Goal: Information Seeking & Learning: Check status

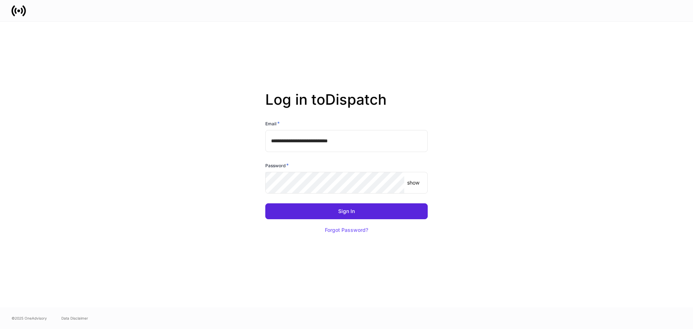
click at [417, 182] on p "show" at bounding box center [413, 182] width 12 height 7
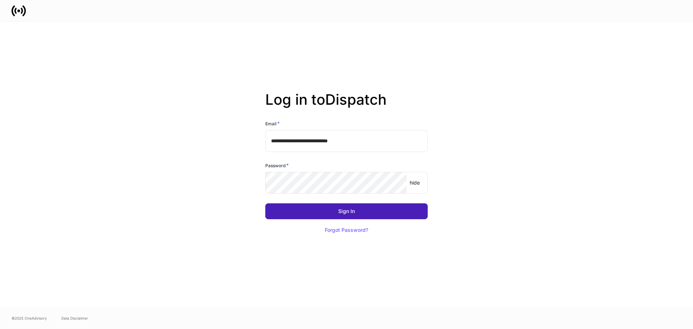
click at [308, 209] on button "Sign In" at bounding box center [346, 211] width 162 height 16
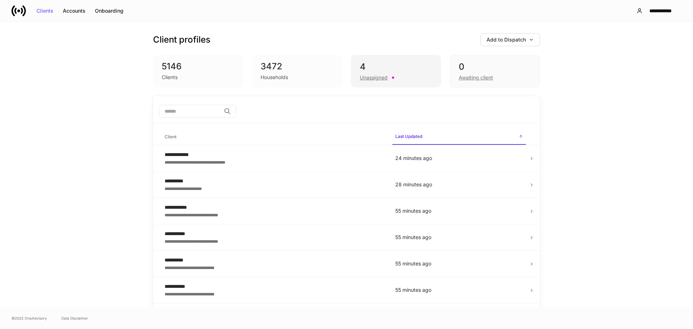
click at [414, 67] on div "4" at bounding box center [396, 67] width 72 height 12
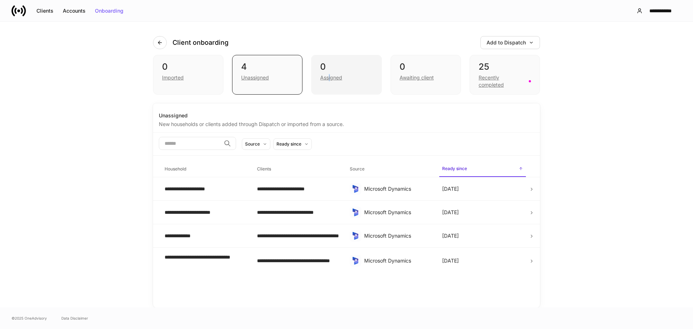
click at [330, 79] on div "Assigned" at bounding box center [331, 77] width 22 height 7
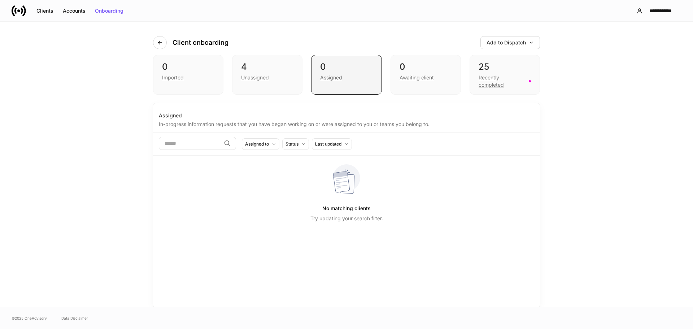
click at [369, 66] on div "0" at bounding box center [346, 67] width 52 height 12
click at [451, 73] on div "Awaiting client" at bounding box center [426, 77] width 52 height 9
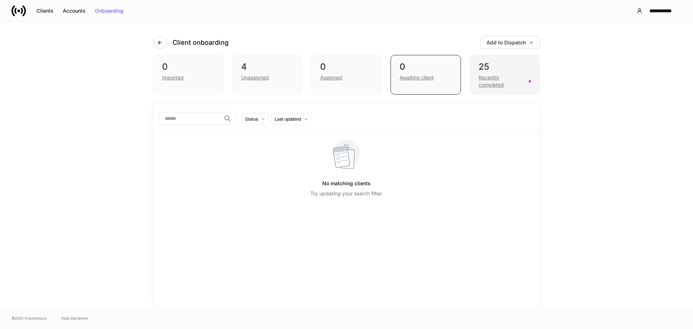
click at [525, 68] on div "25" at bounding box center [505, 67] width 52 height 12
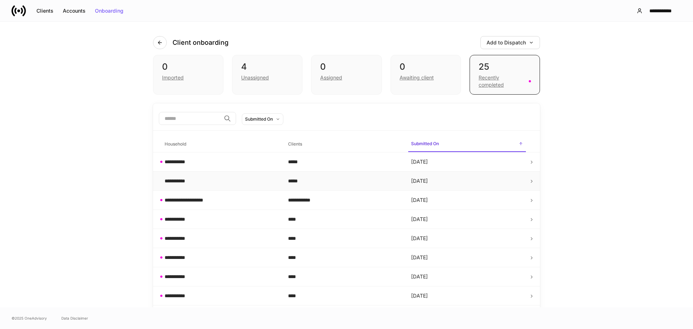
click at [457, 183] on td "[DATE]" at bounding box center [466, 180] width 123 height 19
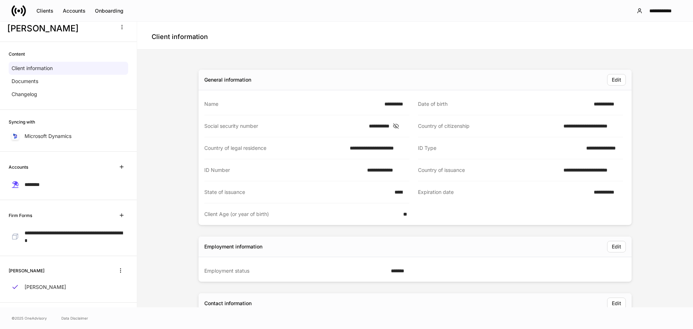
scroll to position [19, 0]
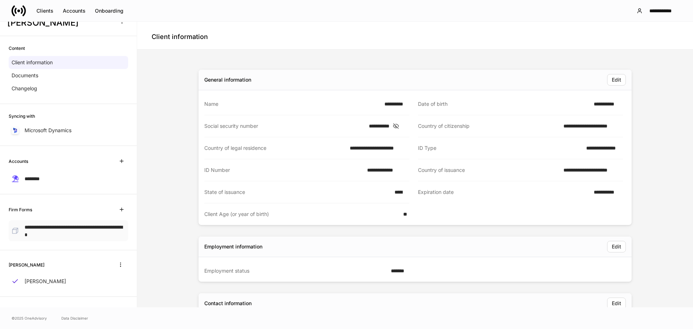
click at [56, 230] on p "**********" at bounding box center [75, 230] width 101 height 15
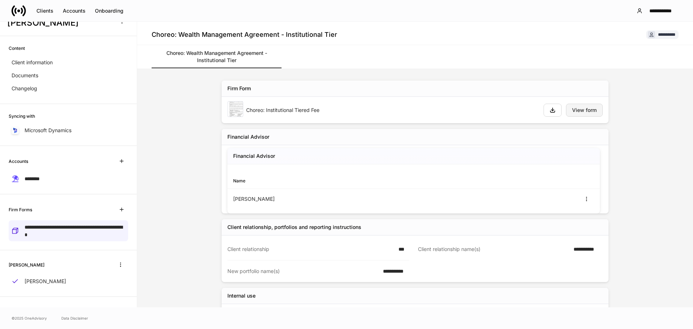
click at [581, 109] on div "View form" at bounding box center [584, 110] width 25 height 5
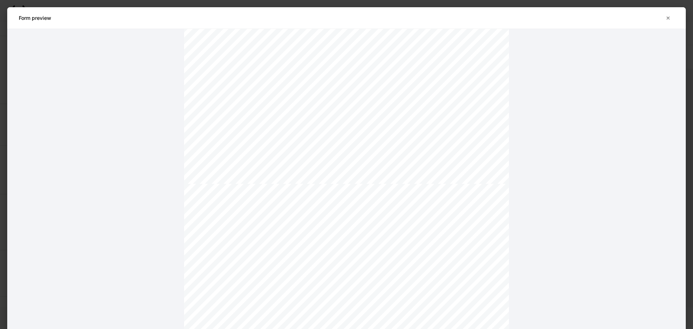
scroll to position [1841, 0]
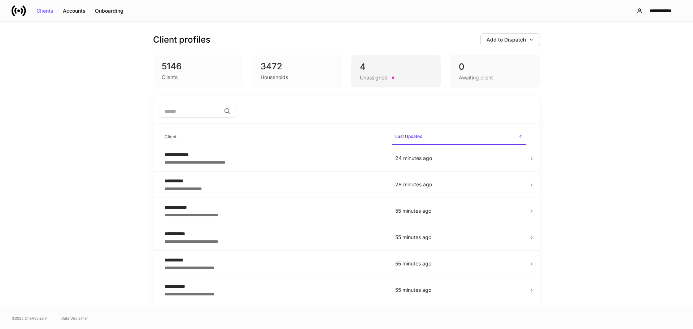
click at [413, 79] on div "Unassigned" at bounding box center [396, 77] width 72 height 9
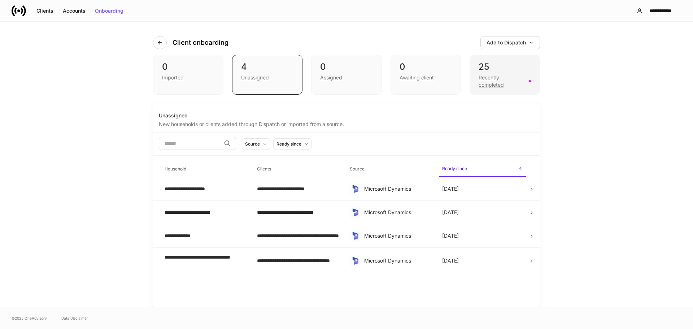
click at [510, 61] on div "25 Recently completed" at bounding box center [505, 75] width 70 height 40
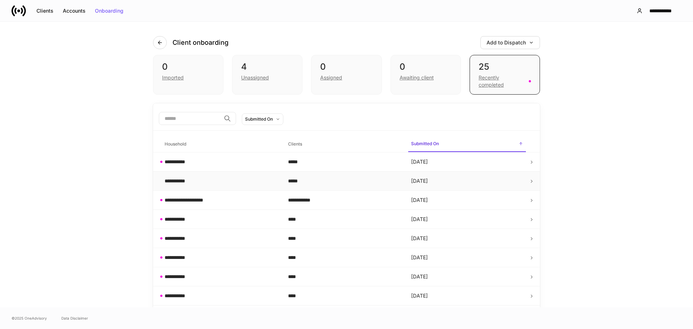
click at [529, 181] on icon at bounding box center [531, 181] width 5 height 5
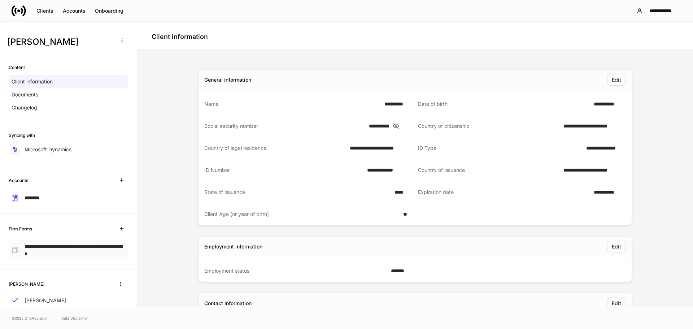
click at [66, 245] on span "**********" at bounding box center [74, 250] width 98 height 13
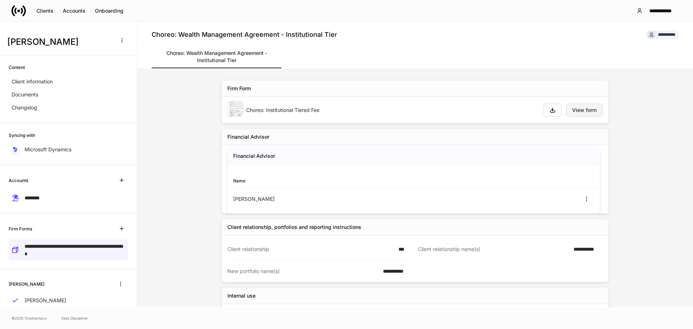
click at [579, 109] on div "View form" at bounding box center [584, 110] width 25 height 5
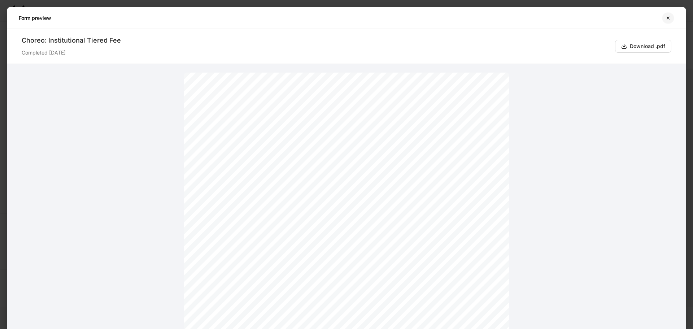
click at [668, 19] on icon "button" at bounding box center [668, 18] width 6 height 6
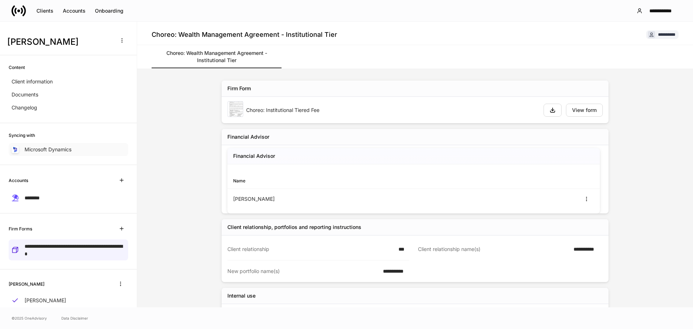
click at [60, 148] on p "Microsoft Dynamics" at bounding box center [48, 149] width 47 height 7
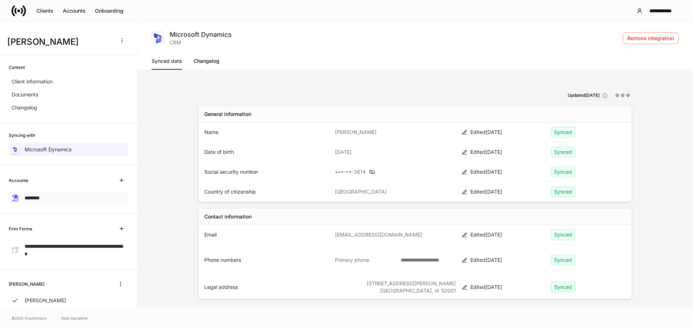
click at [38, 196] on span "********" at bounding box center [32, 197] width 15 height 5
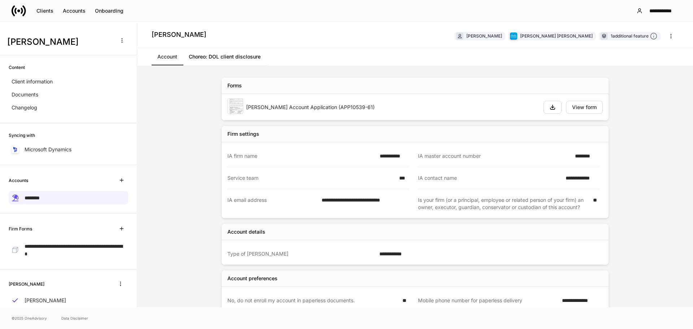
scroll to position [19, 0]
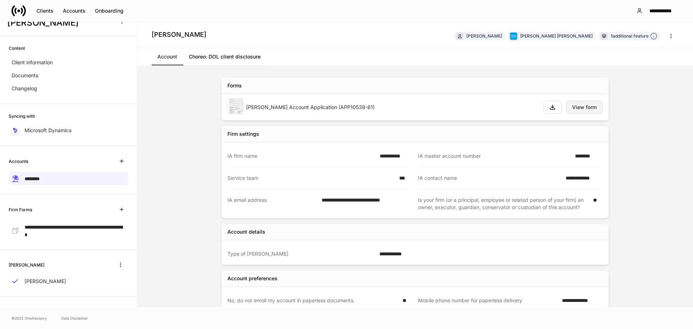
click at [577, 107] on div "View form" at bounding box center [584, 107] width 25 height 5
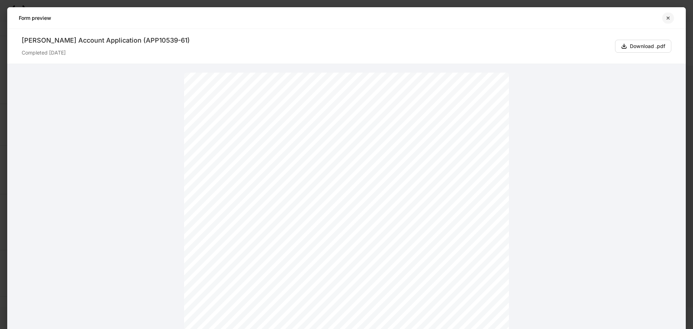
click at [668, 17] on icon "button" at bounding box center [668, 18] width 6 height 6
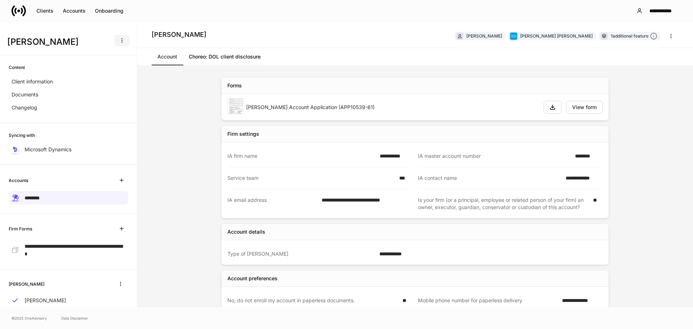
click at [122, 40] on icon "button" at bounding box center [122, 41] width 0 height 4
click at [117, 40] on div at bounding box center [346, 164] width 693 height 329
click at [44, 10] on div "Clients" at bounding box center [44, 10] width 17 height 5
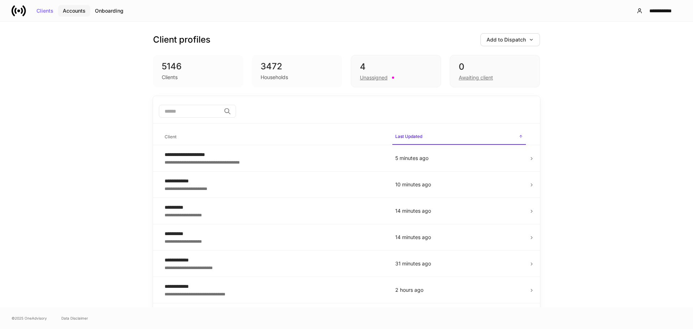
click at [78, 12] on div "Accounts" at bounding box center [74, 10] width 23 height 5
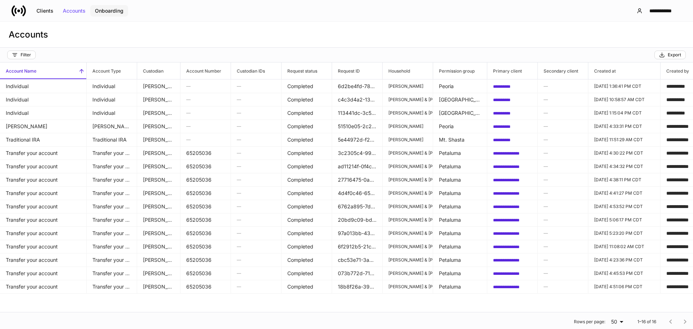
click at [116, 10] on div "Onboarding" at bounding box center [109, 10] width 29 height 5
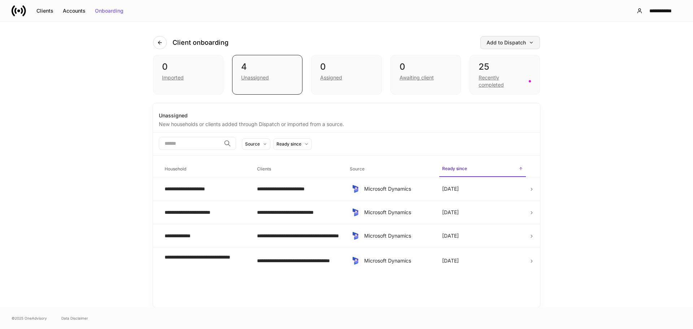
click at [497, 44] on div "Add to Dispatch" at bounding box center [510, 42] width 47 height 5
click at [497, 43] on div at bounding box center [346, 164] width 693 height 329
click at [423, 38] on div "Client onboarding Add to Dispatch" at bounding box center [346, 38] width 387 height 33
